Goal: Answer question/provide support

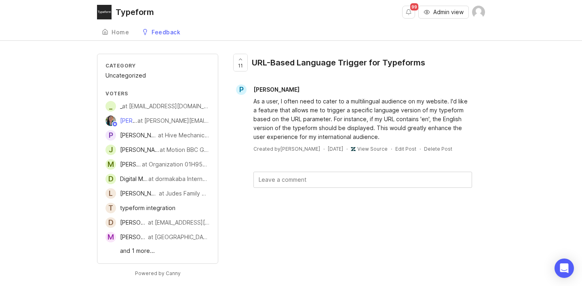
click at [278, 101] on div "As a user, I often need to cater to a multilingual audience on my website. I'd …" at bounding box center [362, 119] width 219 height 44
click at [458, 13] on span "Admin view" at bounding box center [448, 12] width 30 height 8
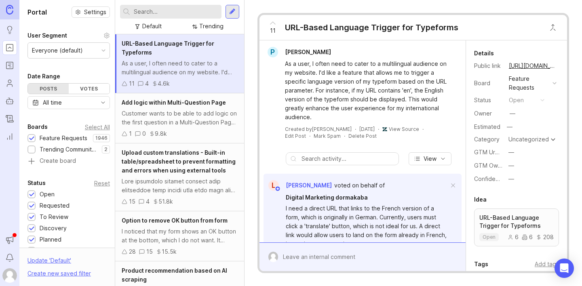
click at [170, 117] on div "Customer wants to be able to add logic on the first question in a Multi-Questio…" at bounding box center [180, 118] width 116 height 18
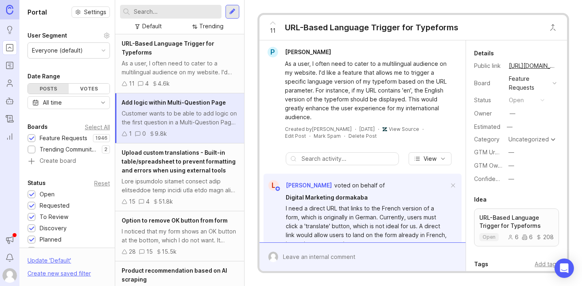
click at [183, 67] on div "As a user, I often need to cater to a multilingual audience on my website. I'd …" at bounding box center [180, 68] width 116 height 18
